Goal: Transaction & Acquisition: Purchase product/service

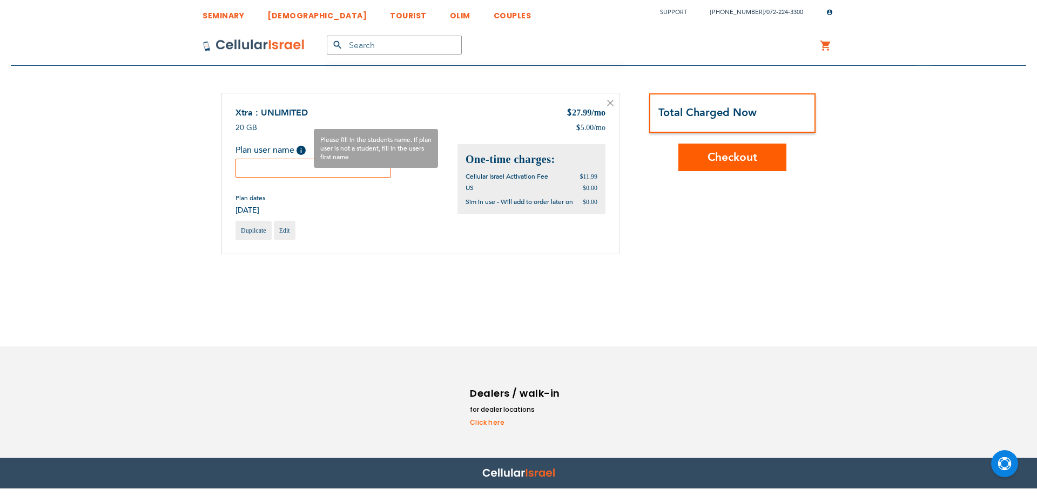
drag, startPoint x: 305, startPoint y: 170, endPoint x: 317, endPoint y: 146, distance: 27.1
click at [305, 168] on input "text" at bounding box center [313, 168] width 156 height 19
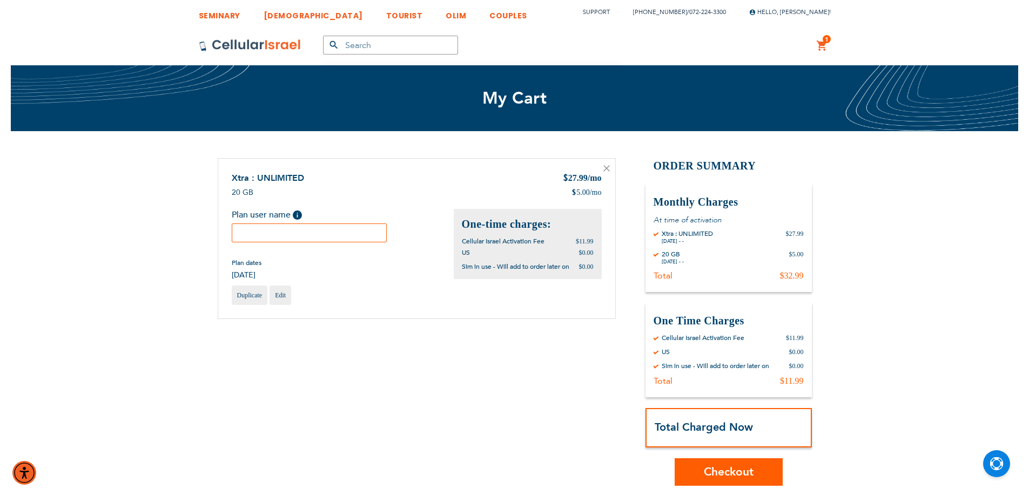
paste input "Aryeh Leib"
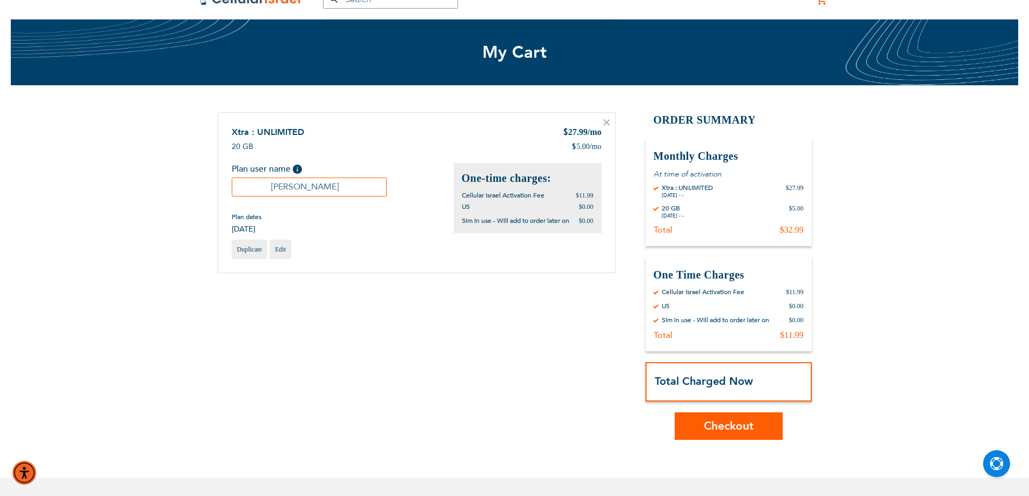
scroll to position [108, 0]
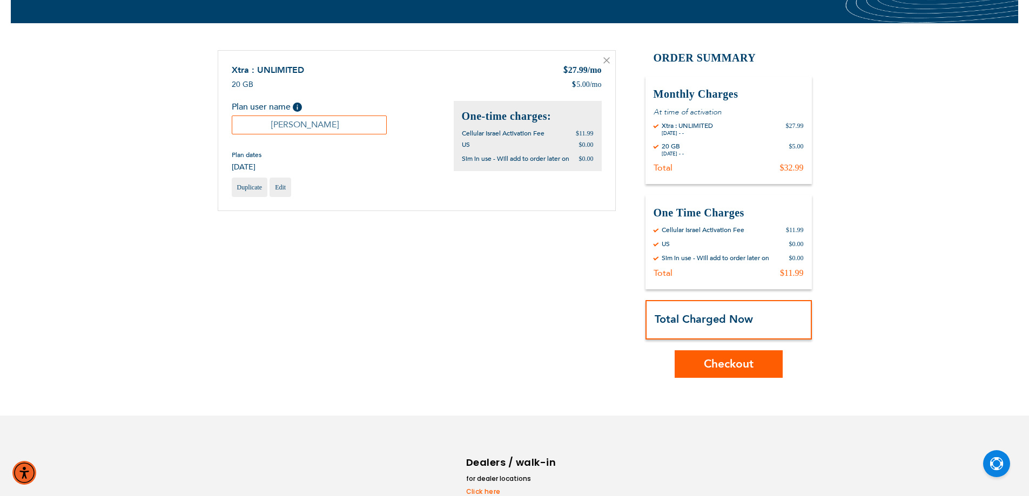
type input "Aryeh Leib"
click at [713, 356] on button "Checkout" at bounding box center [729, 365] width 108 height 28
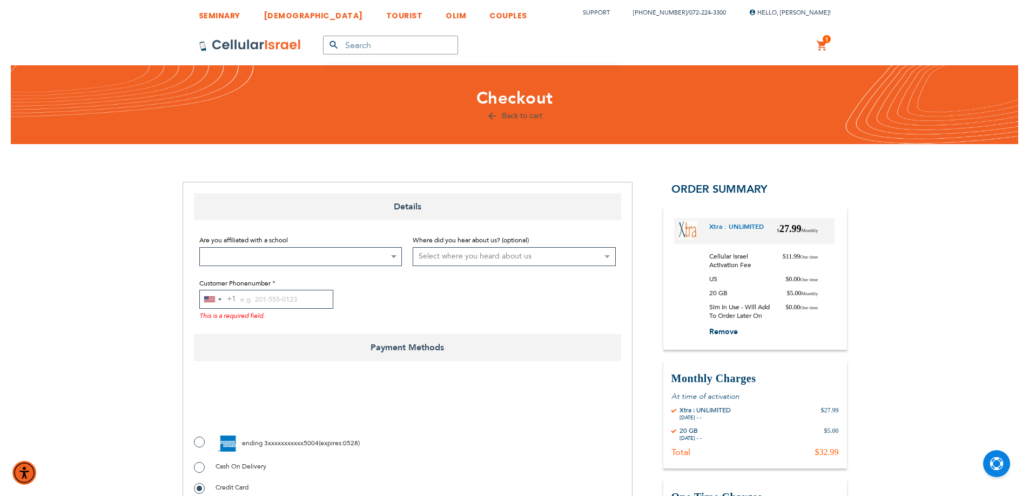
click at [287, 268] on fieldset "Are you affiliated with a school Not Affiliated with a School Aderes Hatorah Ad…" at bounding box center [407, 277] width 427 height 98
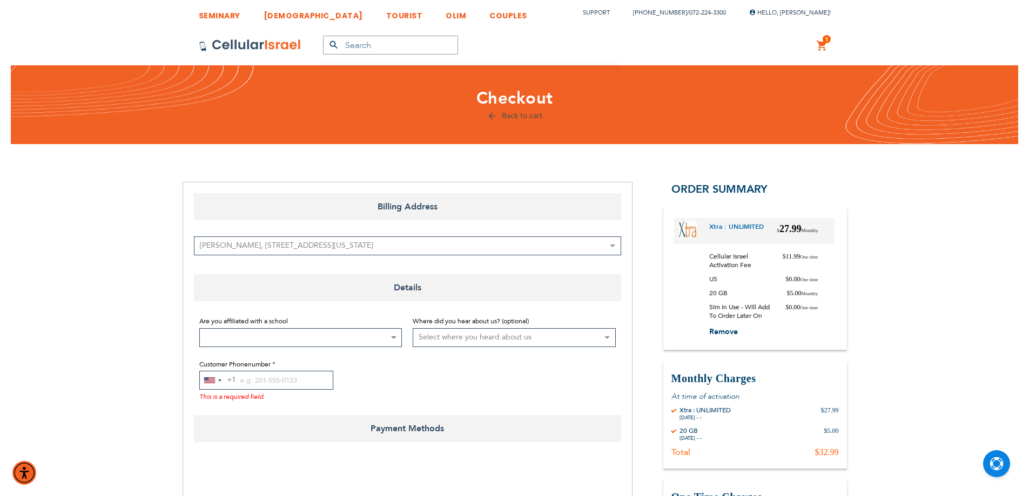
click at [297, 343] on span at bounding box center [300, 337] width 203 height 19
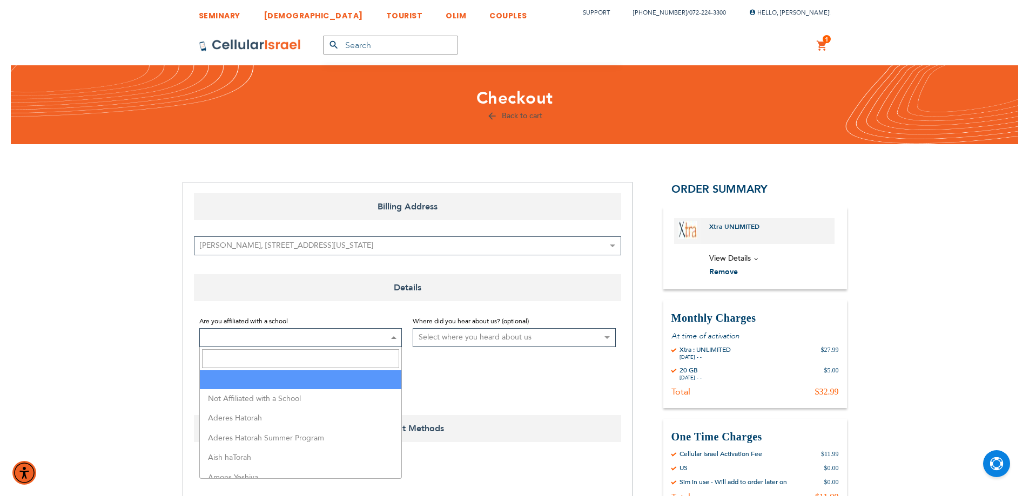
click at [274, 365] on input "Search" at bounding box center [301, 358] width 198 height 19
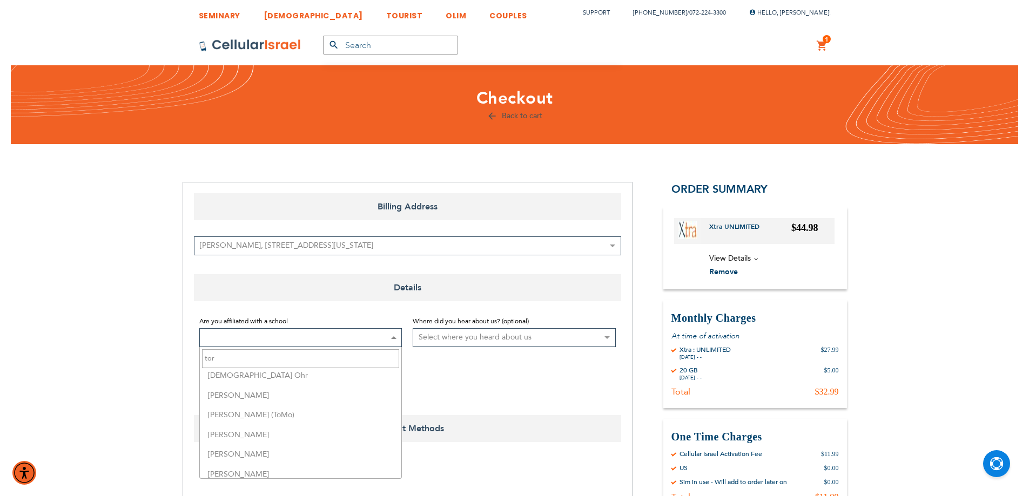
scroll to position [162, 0]
type input "tor"
select select "162"
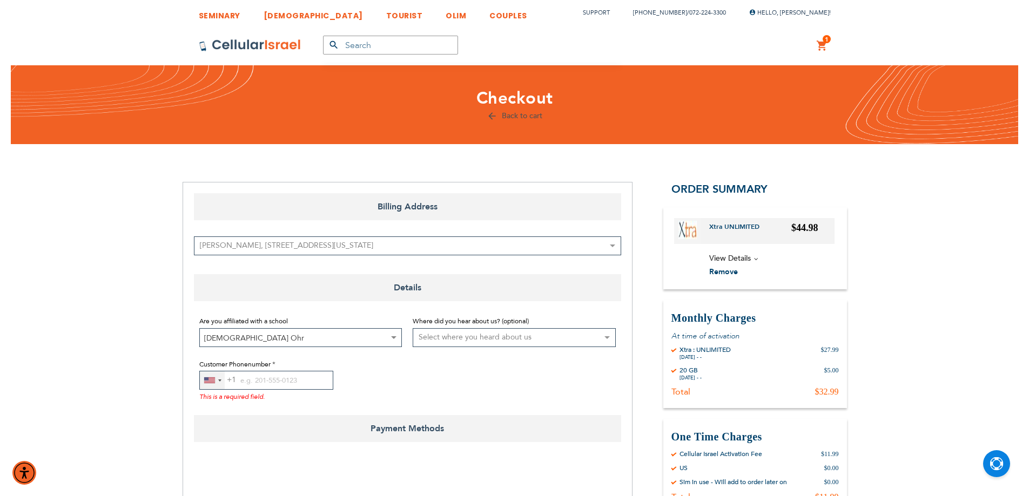
click at [219, 378] on div "United States +1" at bounding box center [212, 381] width 25 height 18
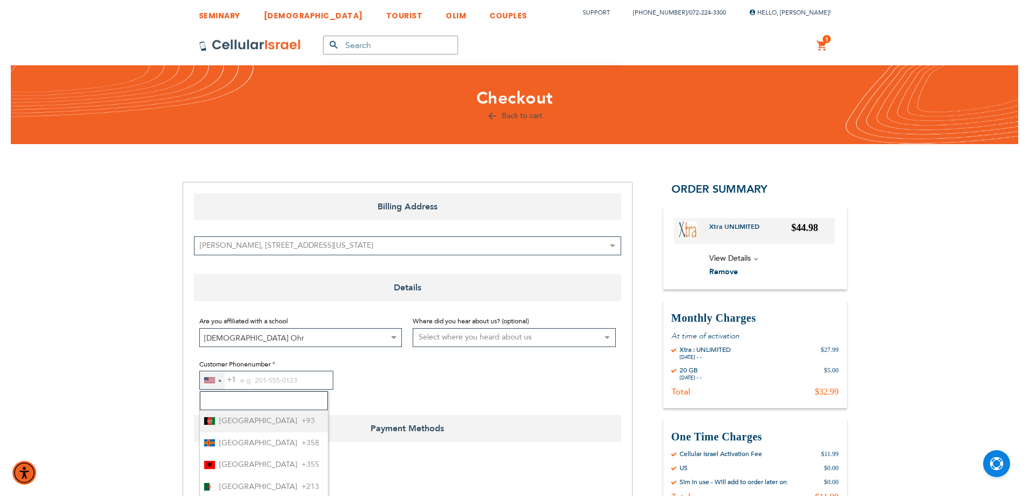
click at [226, 403] on input "Search" at bounding box center [264, 401] width 128 height 19
type input "972"
click at [259, 413] on li "Israel +972" at bounding box center [264, 421] width 128 height 22
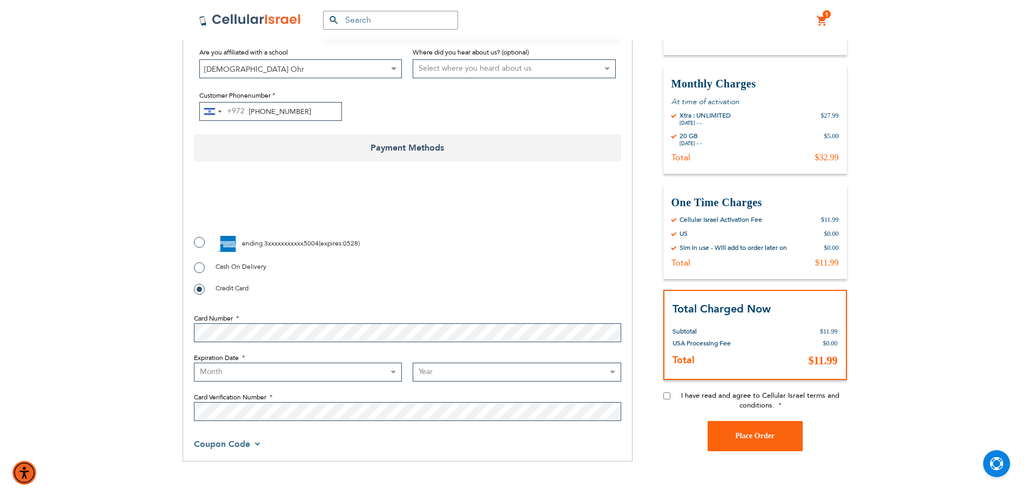
scroll to position [270, 0]
type input "72-224-3300"
checkbox input "true"
click at [669, 396] on input "I have read and agree to Cellular Israel terms and conditions." at bounding box center [666, 394] width 7 height 7
checkbox input "true"
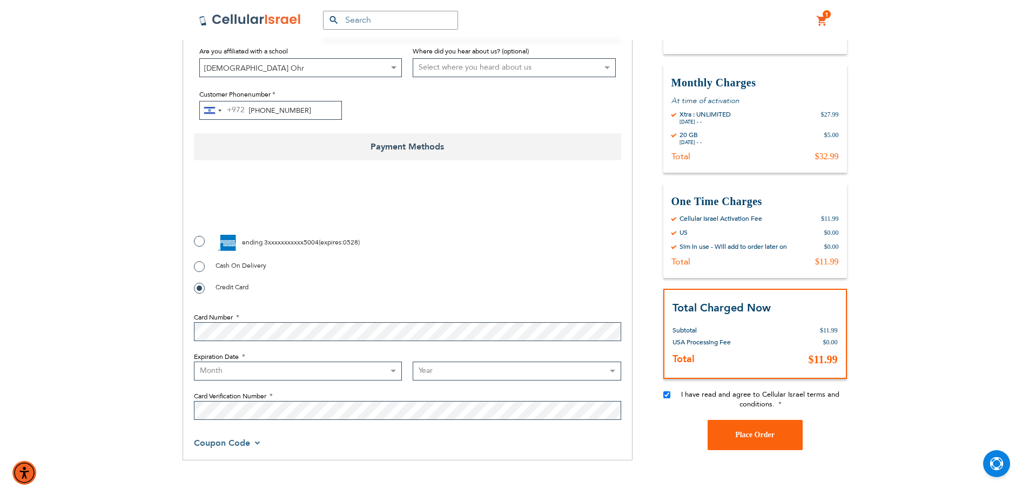
click at [200, 242] on label "ending 3xxxxxxxxxxx5004 ( expires : 0528 )" at bounding box center [277, 243] width 166 height 16
radio input "true"
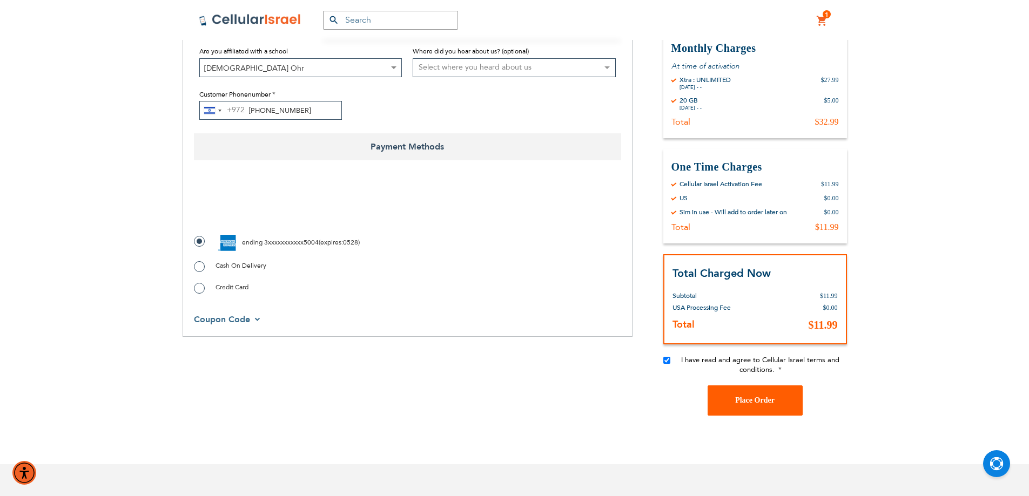
click at [744, 403] on span "Place Order" at bounding box center [754, 400] width 39 height 8
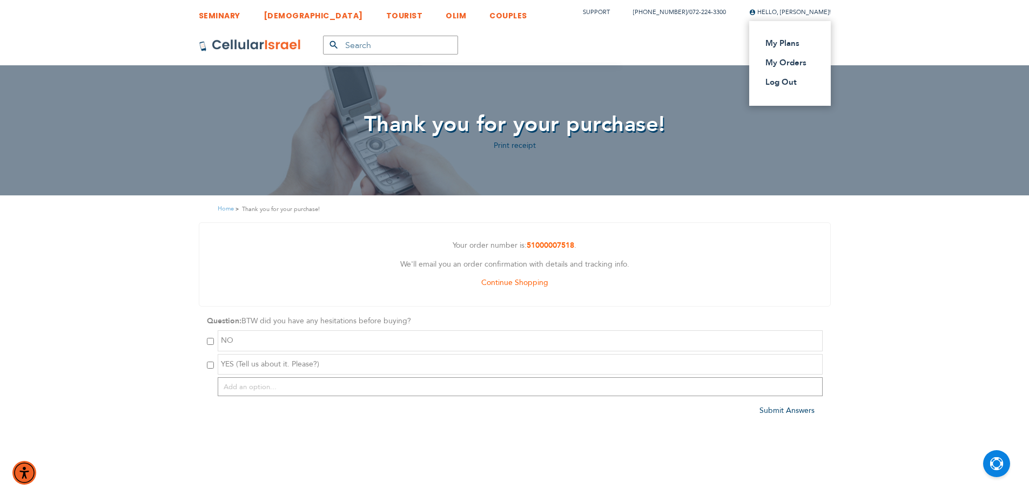
click at [778, 9] on span "Hello, [PERSON_NAME]!" at bounding box center [790, 12] width 82 height 8
click at [789, 75] on ul "My Plans My Orders Log Out" at bounding box center [786, 63] width 43 height 52
click at [789, 76] on ul "My Plans My Orders Log Out" at bounding box center [786, 63] width 43 height 52
drag, startPoint x: 789, startPoint y: 78, endPoint x: 796, endPoint y: 91, distance: 15.0
click at [789, 79] on link "Log Out" at bounding box center [786, 82] width 43 height 11
